Goal: Task Accomplishment & Management: Complete application form

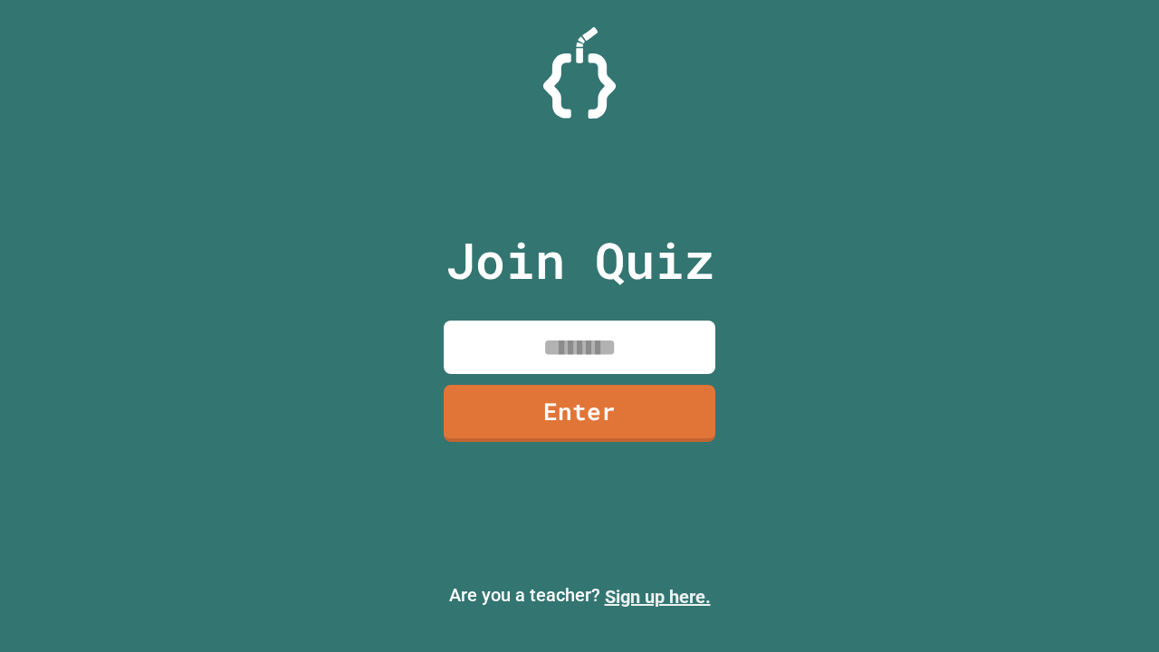
click at [658, 597] on link "Sign up here." at bounding box center [658, 597] width 106 height 22
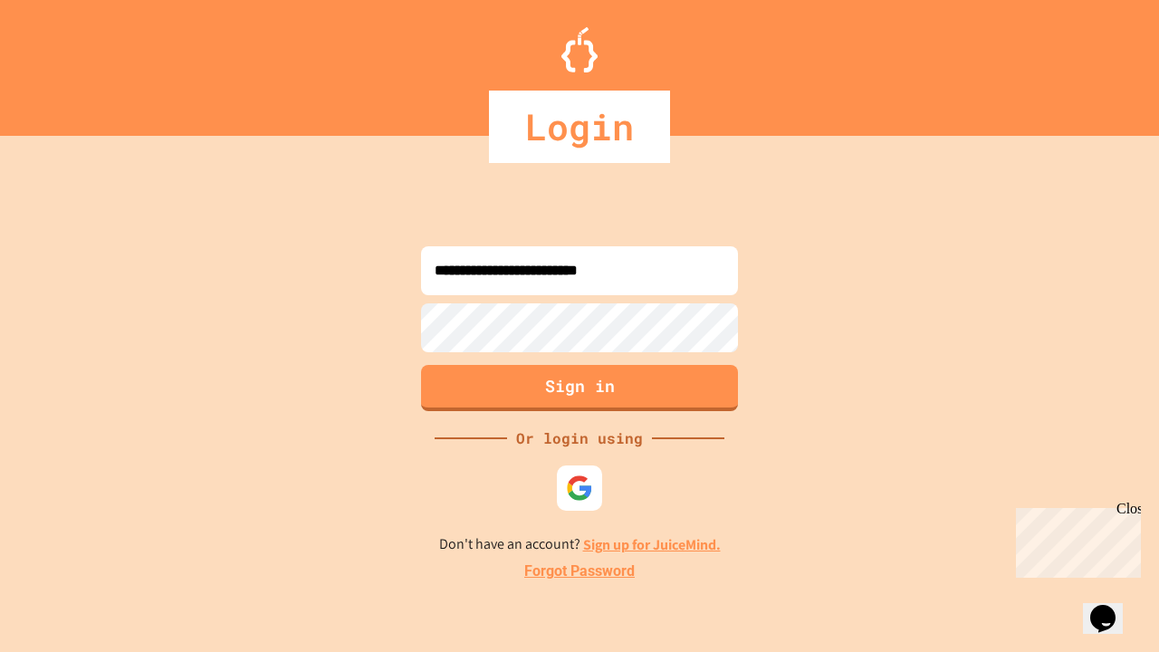
type input "**********"
